Goal: Transaction & Acquisition: Book appointment/travel/reservation

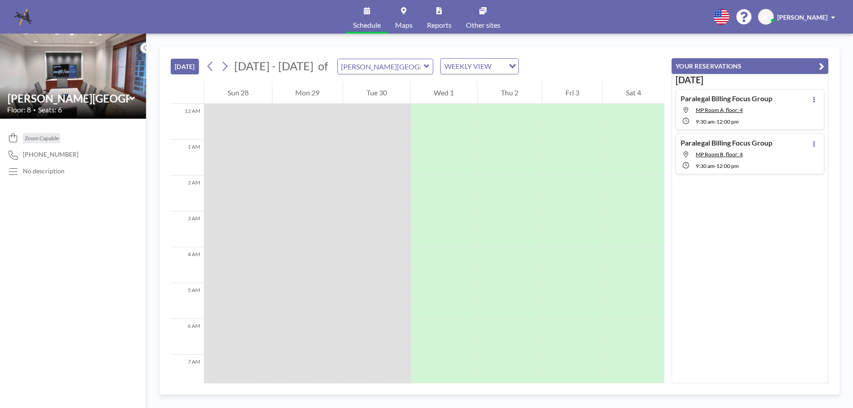
click at [424, 65] on icon at bounding box center [427, 66] width 6 height 9
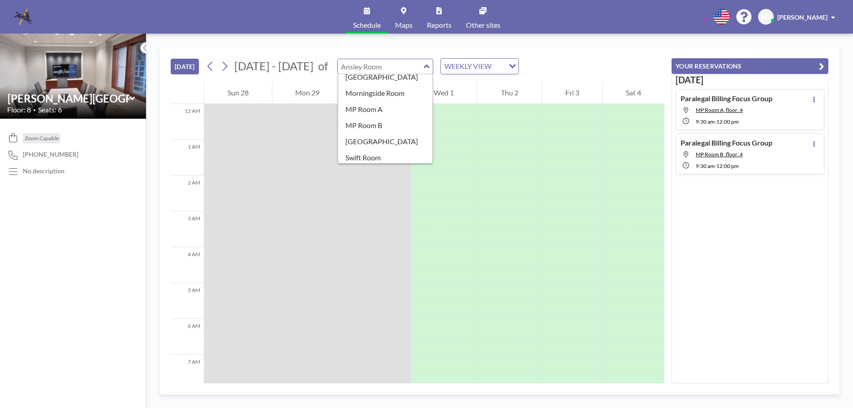
scroll to position [158, 0]
type input "[GEOGRAPHIC_DATA]"
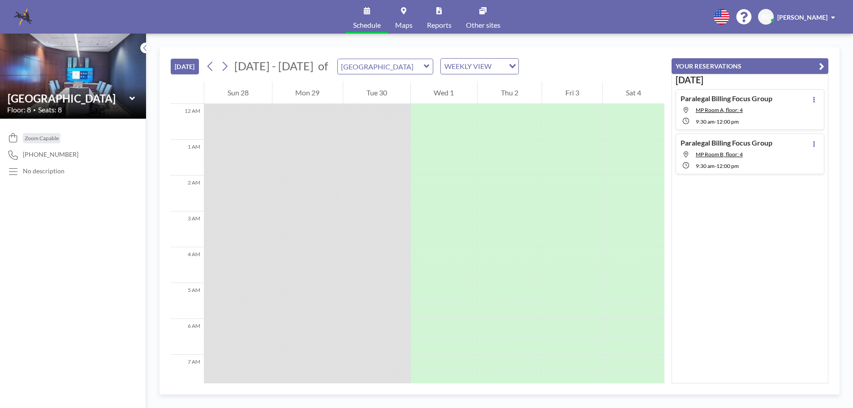
click at [424, 66] on icon at bounding box center [427, 66] width 6 height 9
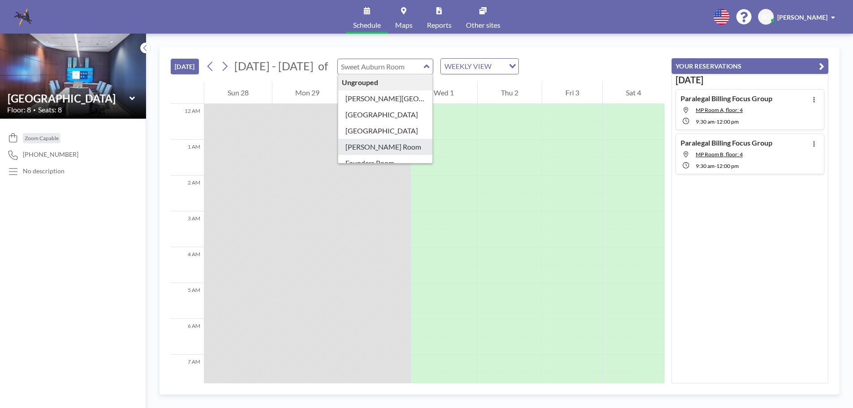
type input "[PERSON_NAME] Room"
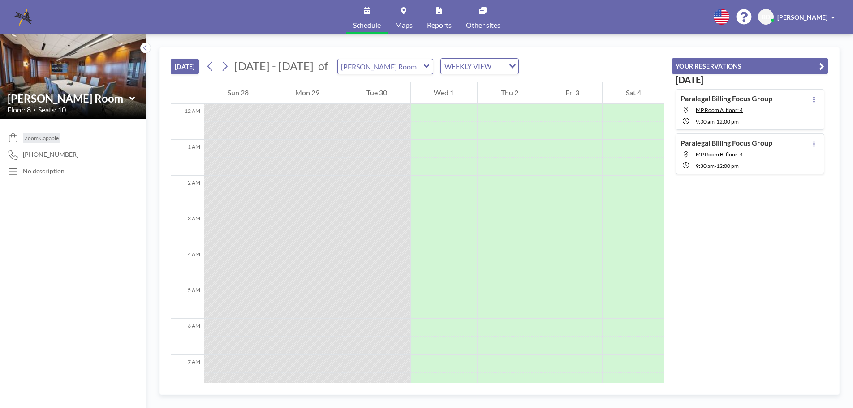
click at [419, 57] on div "[DATE] [DATE] - [DATE] of [PERSON_NAME] Room WEEKLY VIEW Loading..." at bounding box center [418, 64] width 494 height 34
click at [424, 63] on icon at bounding box center [427, 66] width 6 height 9
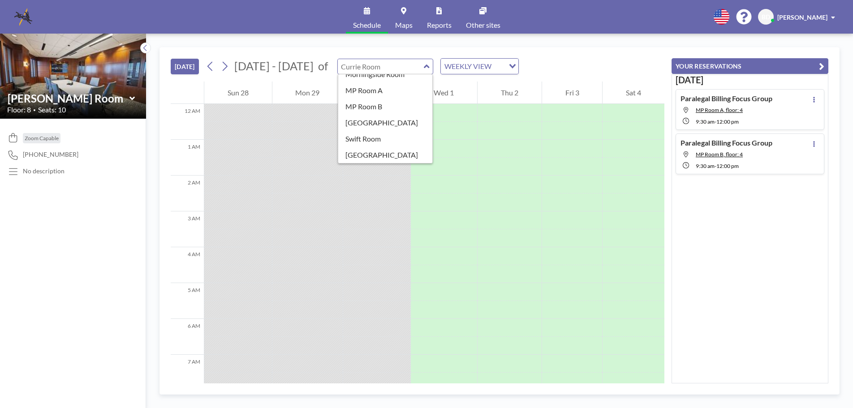
type input "[GEOGRAPHIC_DATA]"
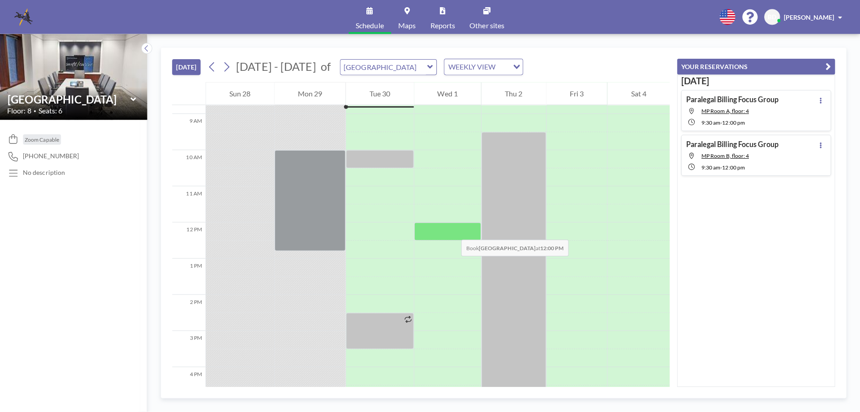
scroll to position [403, 0]
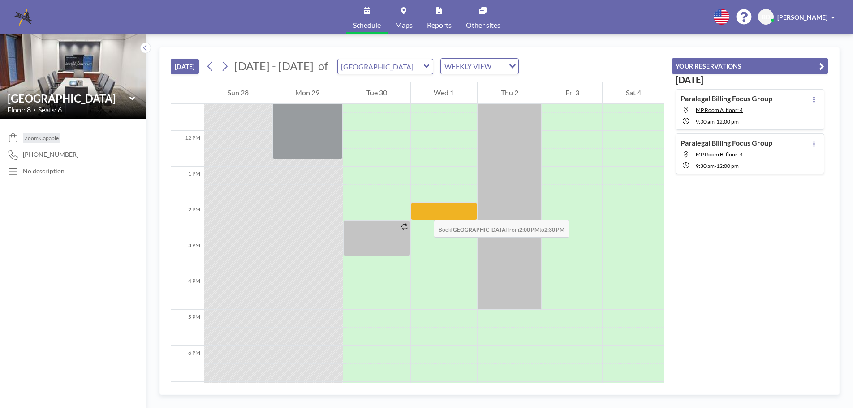
click at [425, 211] on div at bounding box center [444, 211] width 67 height 18
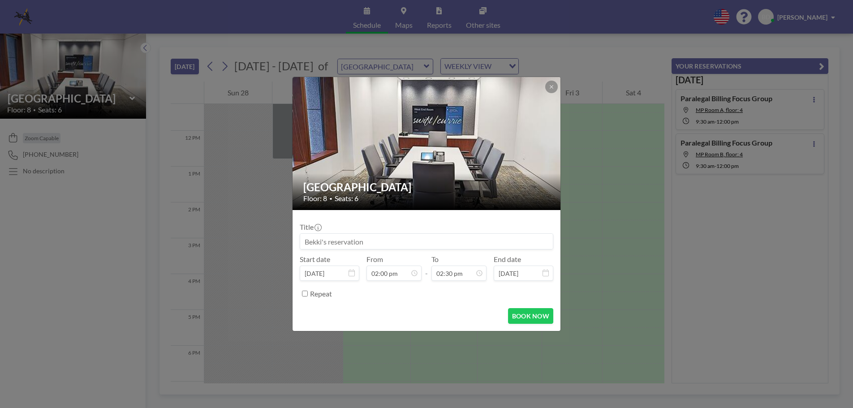
click at [425, 211] on form "Title Start date [DATE] From 02:00 pm - To 02:30 pm End date [DATE] Repeat BOOK…" at bounding box center [427, 270] width 268 height 121
click at [396, 249] on div at bounding box center [427, 241] width 254 height 16
click at [542, 315] on button "BOOK NOW" at bounding box center [530, 316] width 45 height 16
